Goal: Information Seeking & Learning: Learn about a topic

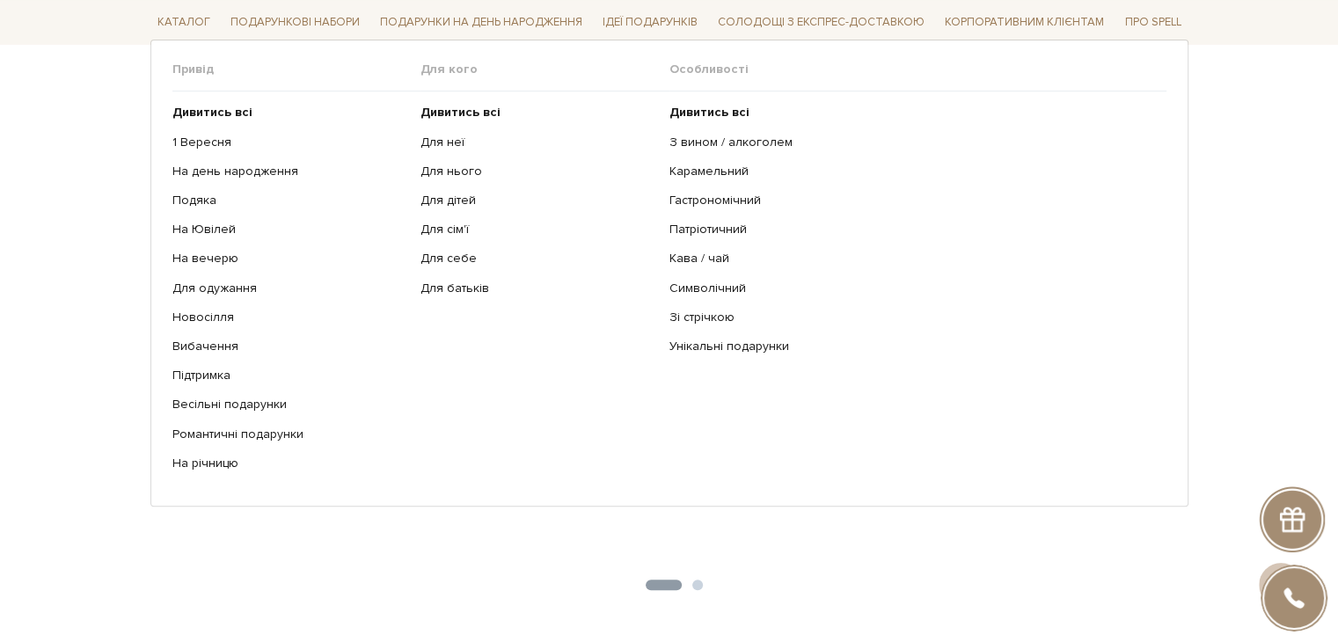
scroll to position [1055, 0]
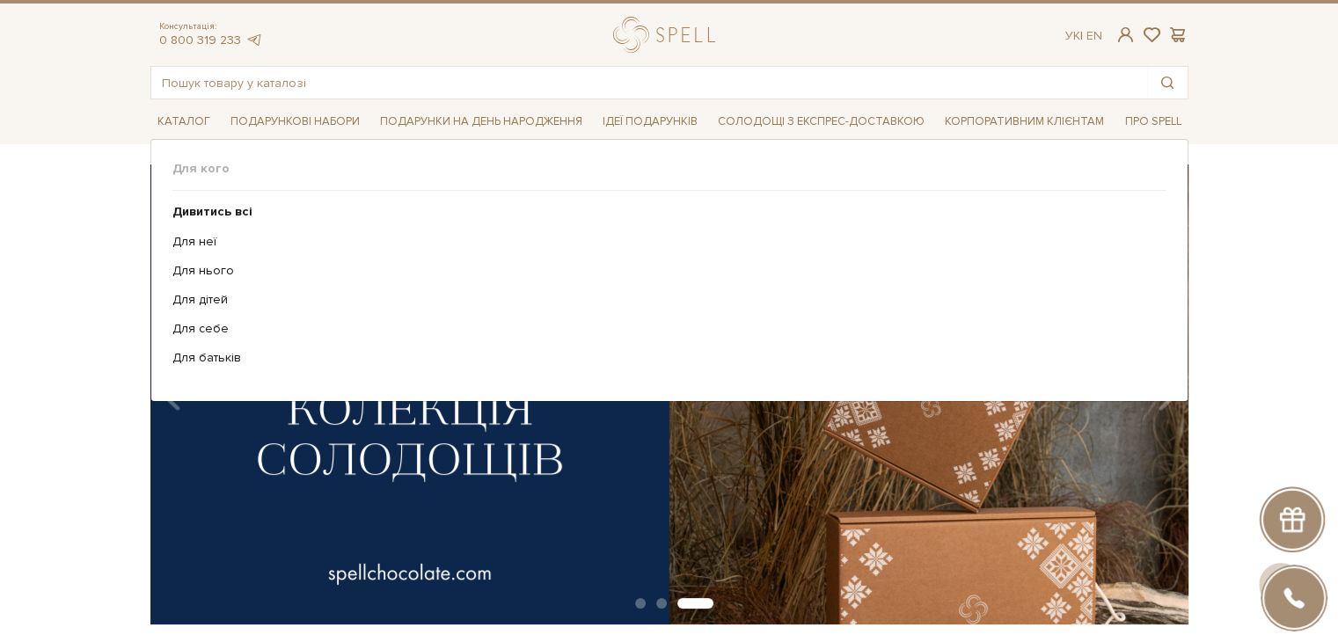
scroll to position [0, 0]
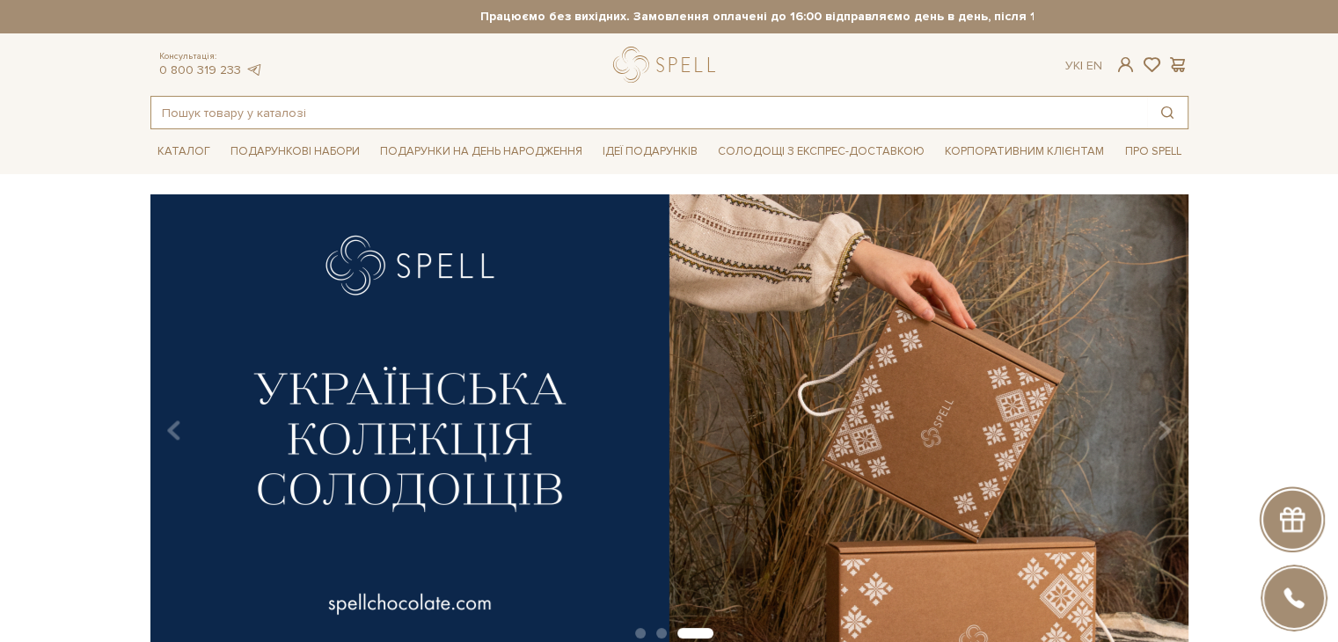
click at [371, 99] on input "text" at bounding box center [649, 113] width 996 height 32
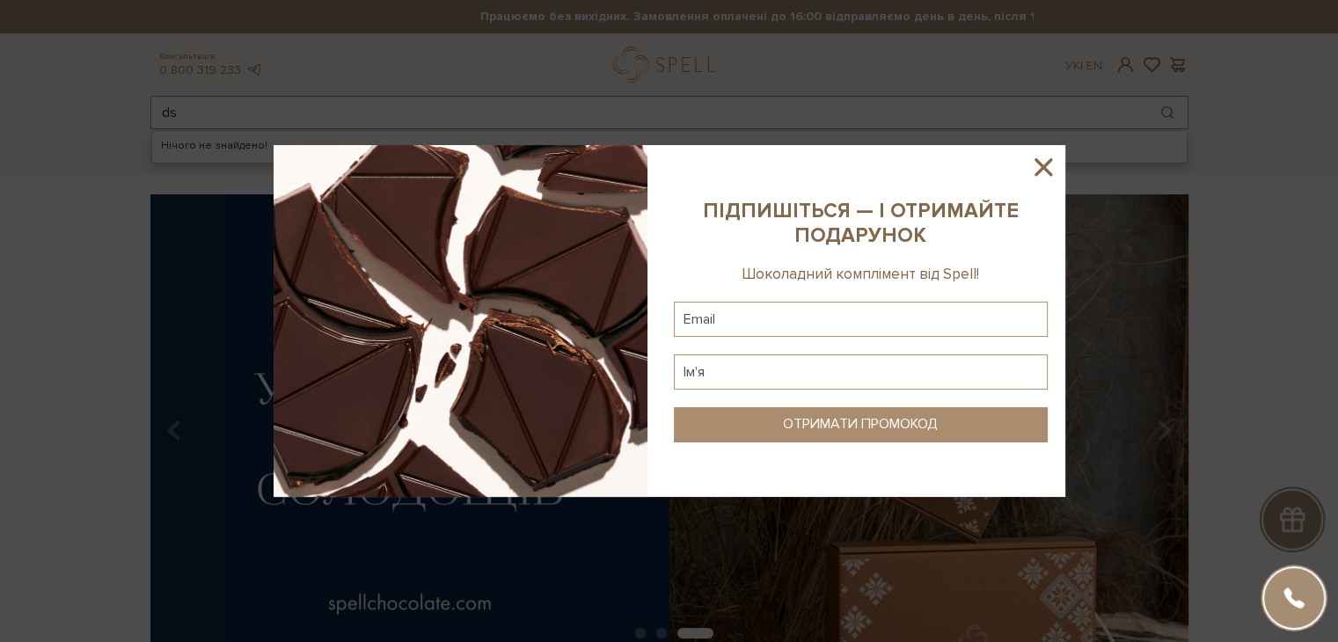
type input "d"
click at [1040, 149] on sys-column-static at bounding box center [860, 321] width 409 height 352
click at [1040, 152] on icon at bounding box center [1043, 167] width 30 height 30
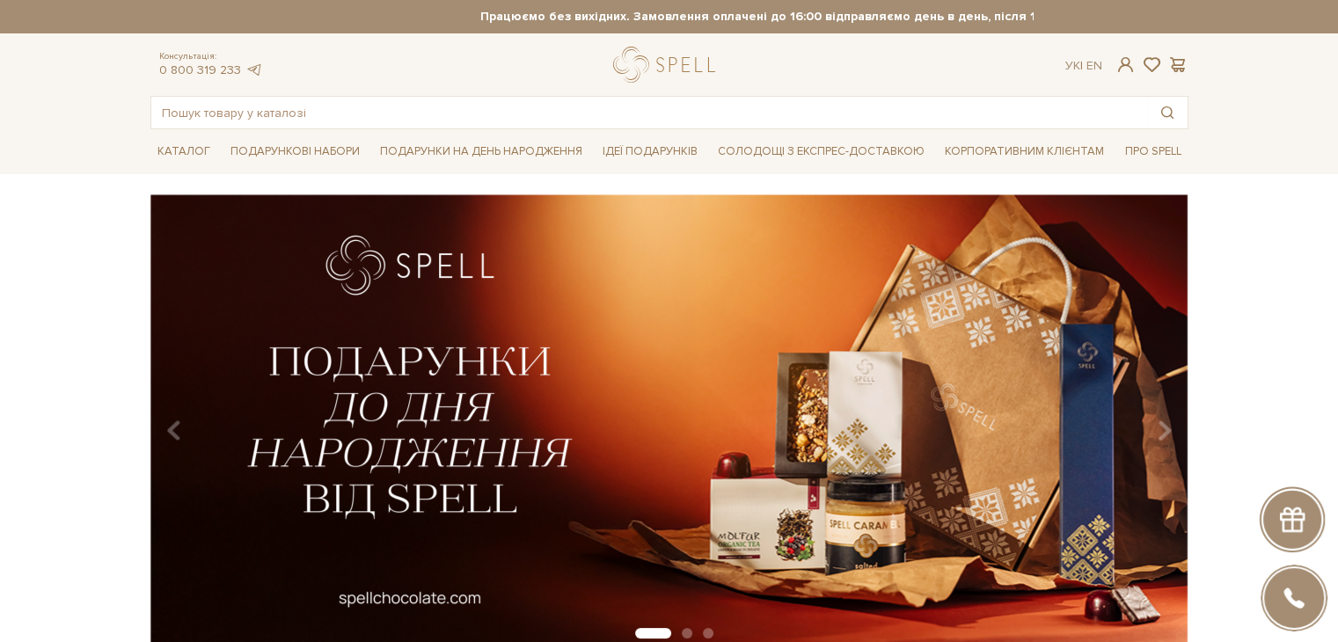
drag, startPoint x: 528, startPoint y: 73, endPoint x: 515, endPoint y: 99, distance: 29.1
click at [523, 77] on div "Консультація: 0 800 319 233 Ук | En |" at bounding box center [669, 65] width 1059 height 36
click at [515, 99] on input "text" at bounding box center [649, 113] width 996 height 32
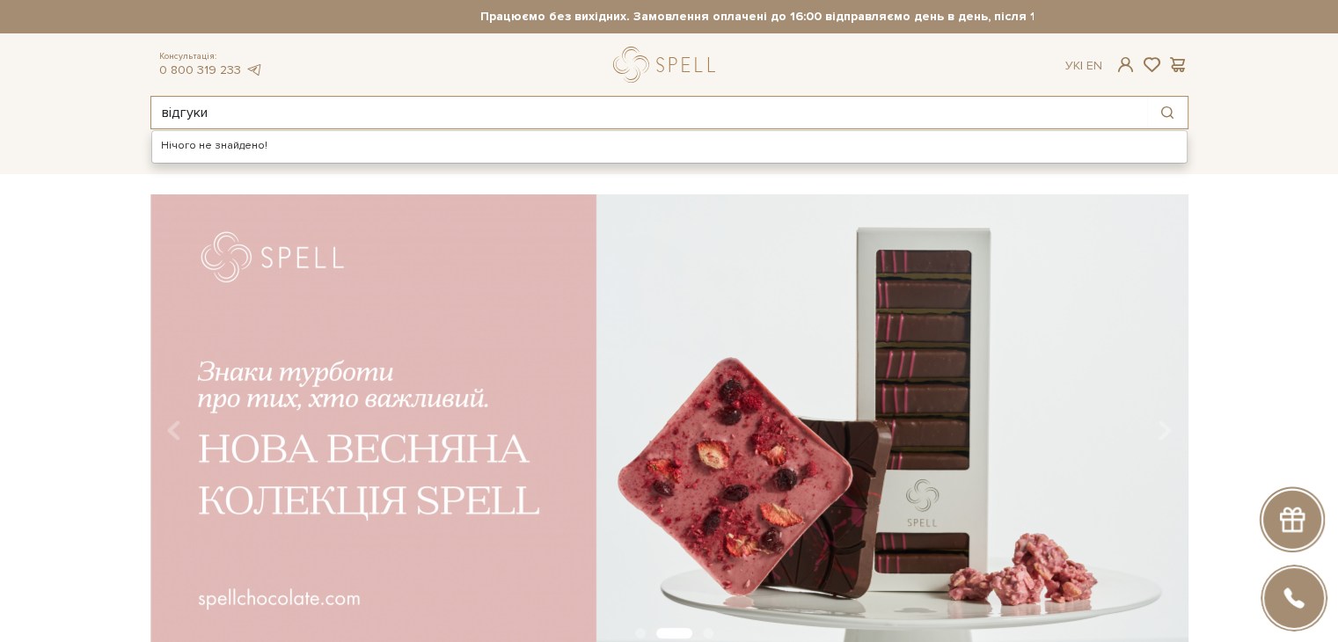
type input "відгуки"
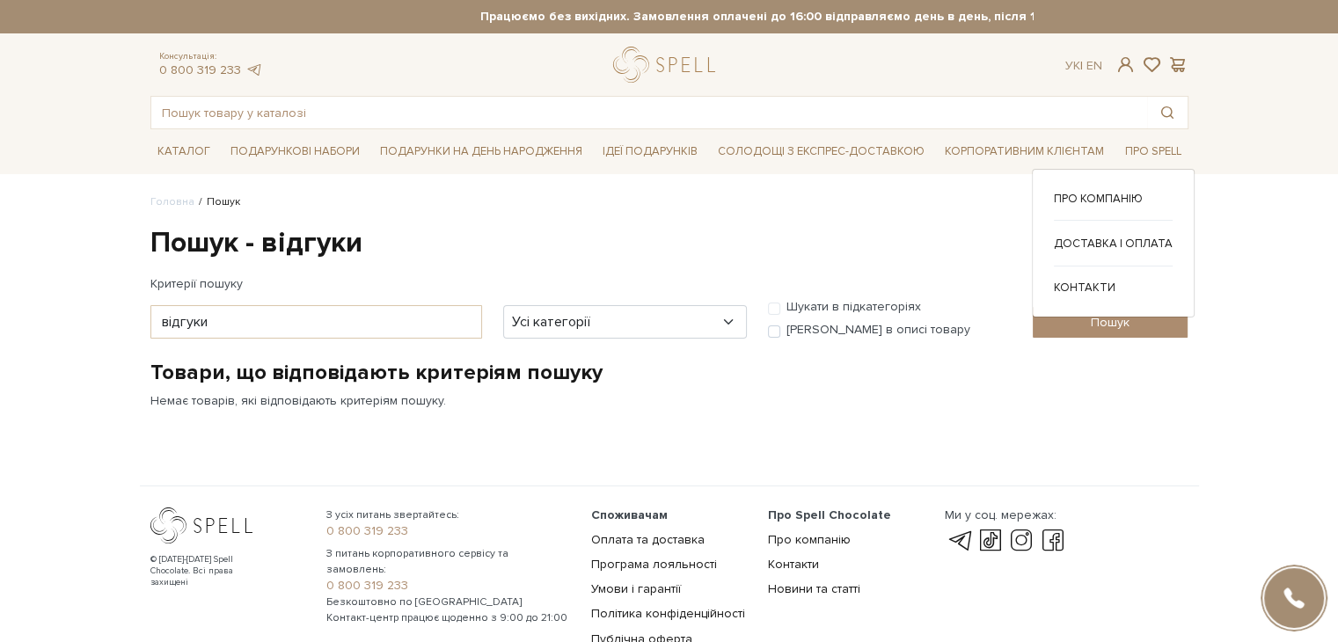
click at [1120, 184] on div "Про компанію Доставка і оплата" at bounding box center [1113, 243] width 163 height 149
click at [1120, 191] on link "Про компанію" at bounding box center [1113, 199] width 119 height 16
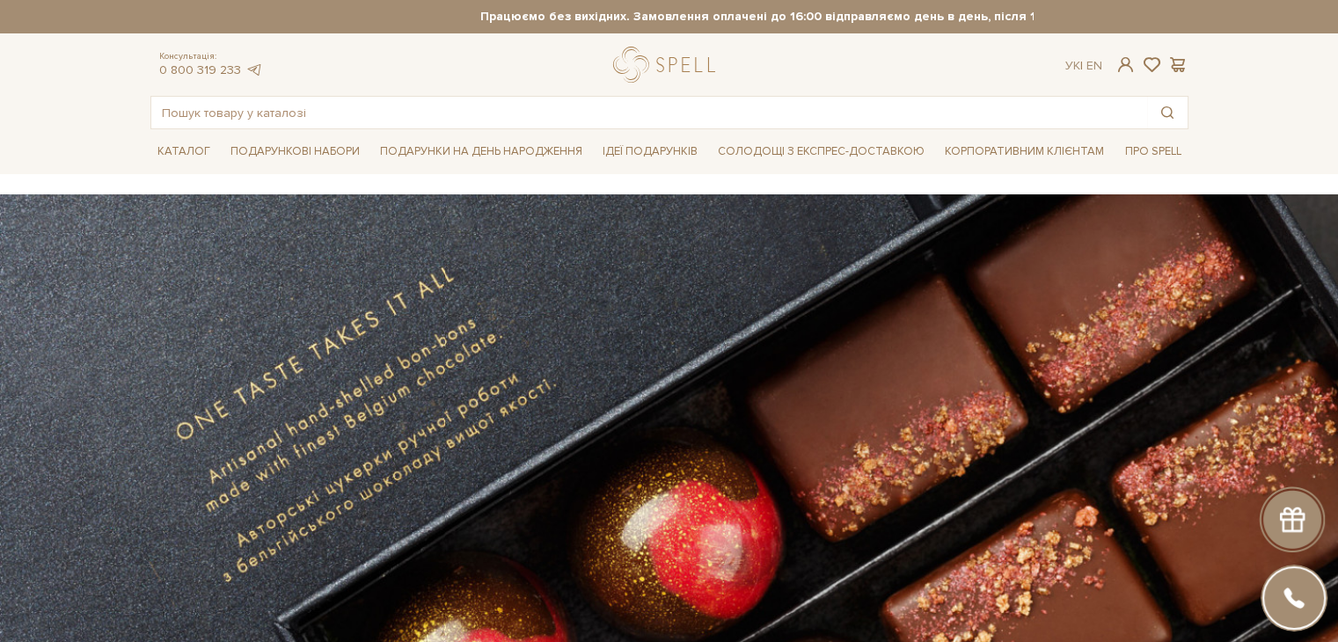
click at [608, 89] on div "Консультація: 0 800 319 233 Ук | En | #набір цукерок #карамель #печиво" at bounding box center [669, 88] width 1059 height 83
click at [621, 62] on link "logo" at bounding box center [668, 65] width 110 height 36
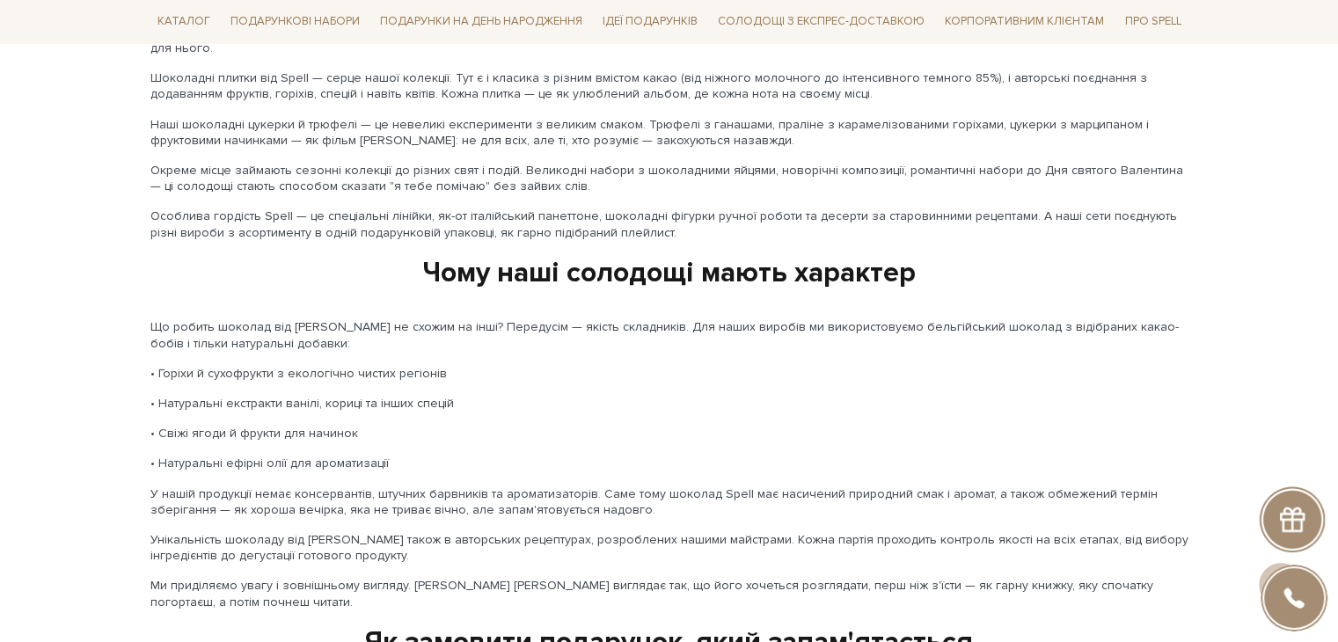
scroll to position [2067, 0]
